Goal: Task Accomplishment & Management: Use online tool/utility

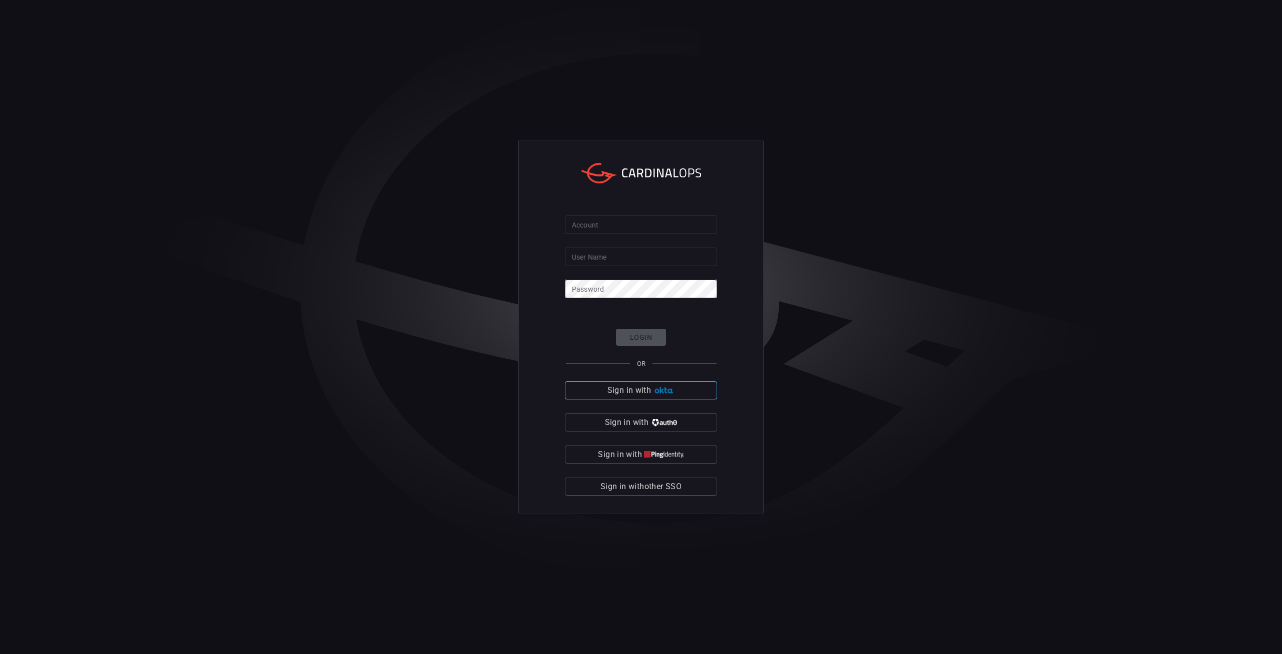
click at [665, 388] on img "button" at bounding box center [664, 391] width 22 height 8
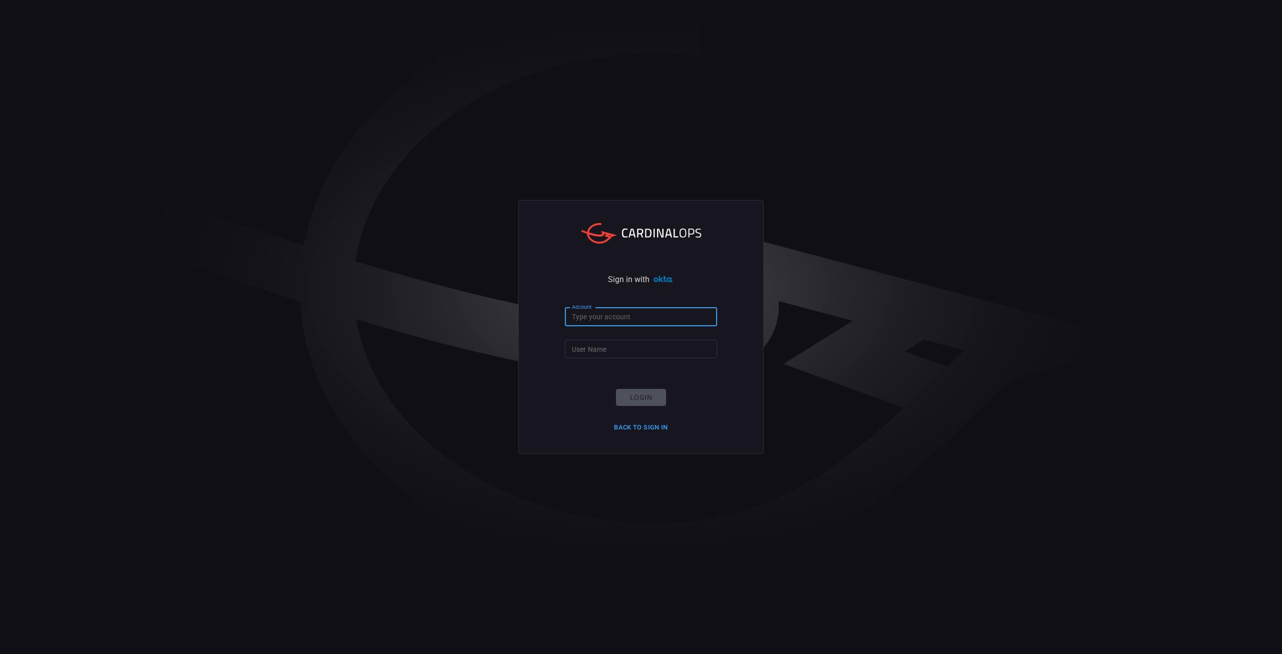
click at [635, 322] on input "Account" at bounding box center [641, 317] width 152 height 19
type input "ucla.[PERSON_NAME]"
click at [631, 318] on input "ucla.[PERSON_NAME]" at bounding box center [641, 317] width 152 height 19
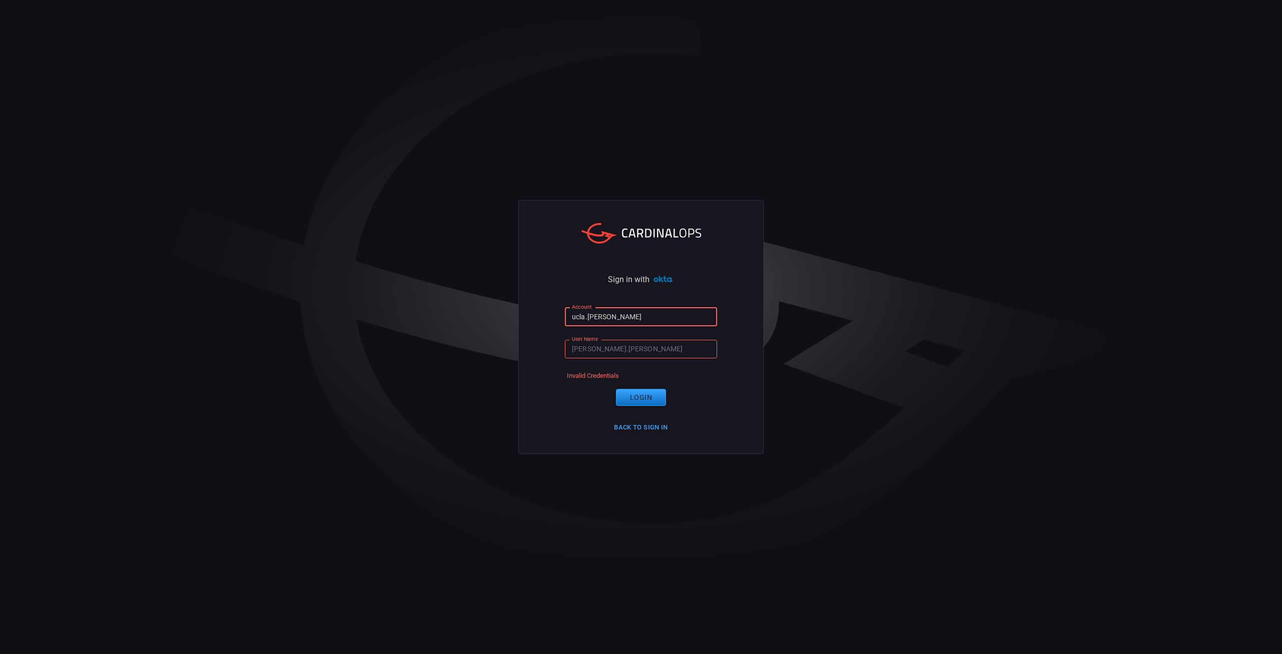
click at [631, 318] on input "ucla.[PERSON_NAME]" at bounding box center [641, 317] width 152 height 19
click at [586, 317] on input "ucla.[PERSON_NAME]" at bounding box center [641, 317] width 152 height 19
type input "ucla-[PERSON_NAME]"
click button "Login" at bounding box center [641, 398] width 50 height 18
